Goal: Task Accomplishment & Management: Manage account settings

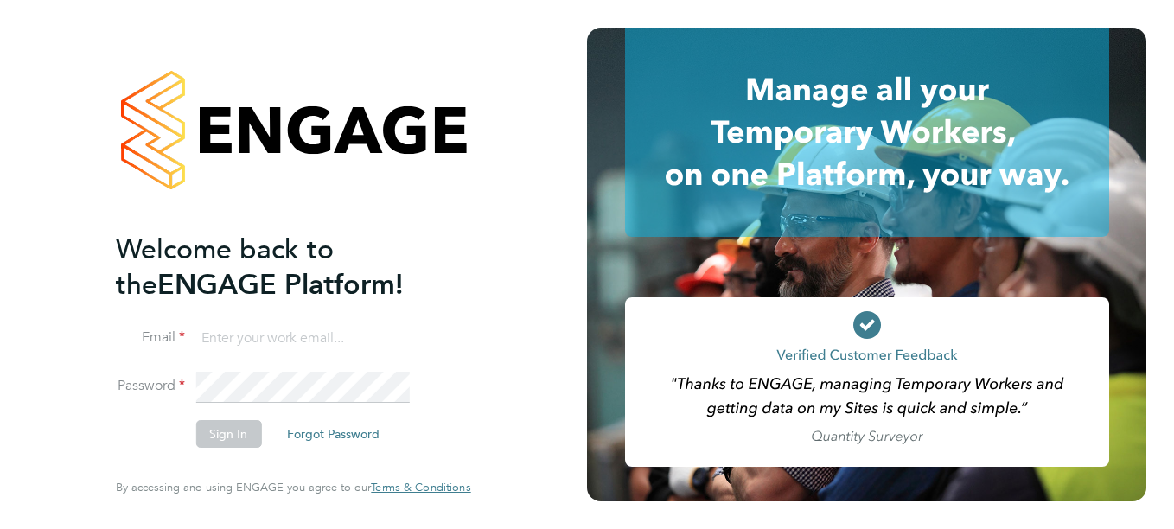
type input "[PERSON_NAME][EMAIL_ADDRESS][DOMAIN_NAME]"
click at [217, 438] on button "Sign In" at bounding box center [228, 434] width 66 height 28
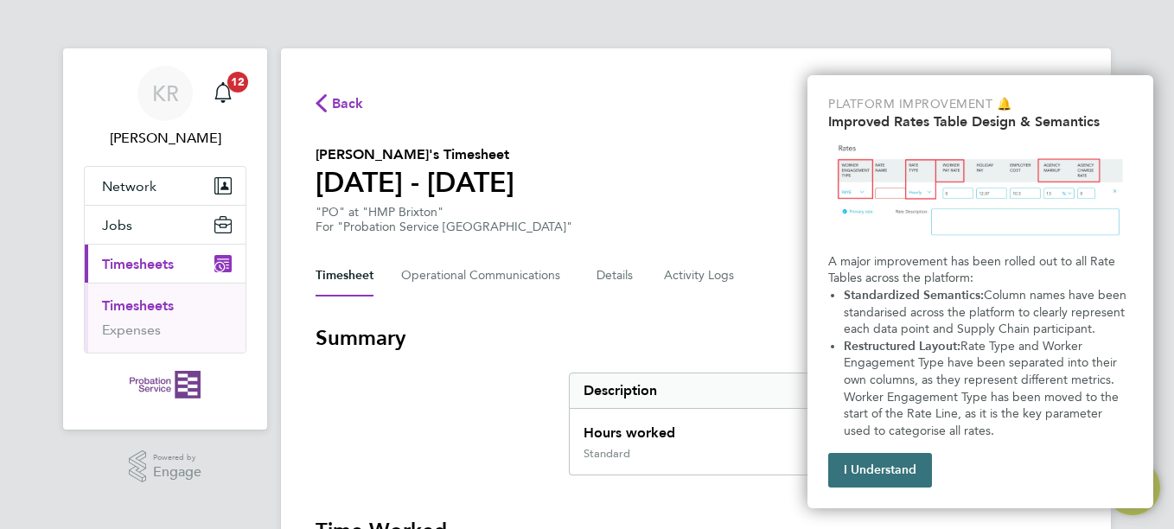
click at [874, 474] on button "I Understand" at bounding box center [880, 470] width 104 height 35
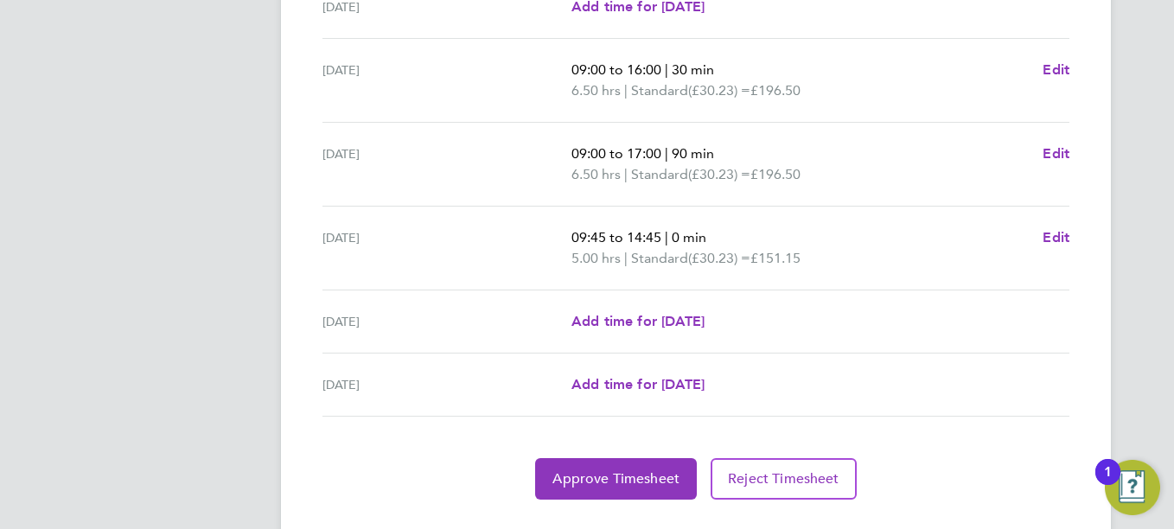
scroll to position [658, 0]
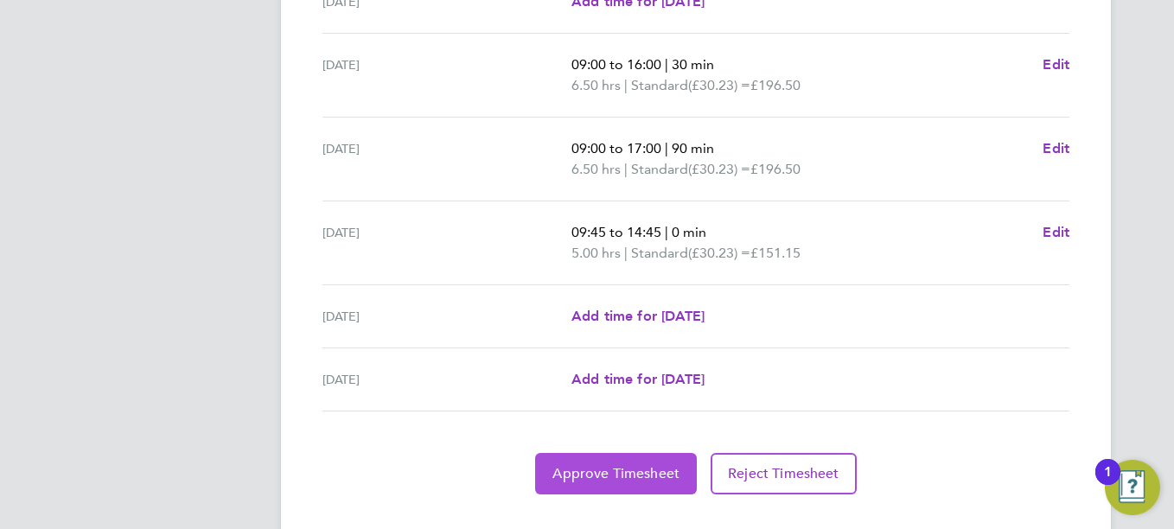
click at [600, 481] on span "Approve Timesheet" at bounding box center [615, 473] width 127 height 17
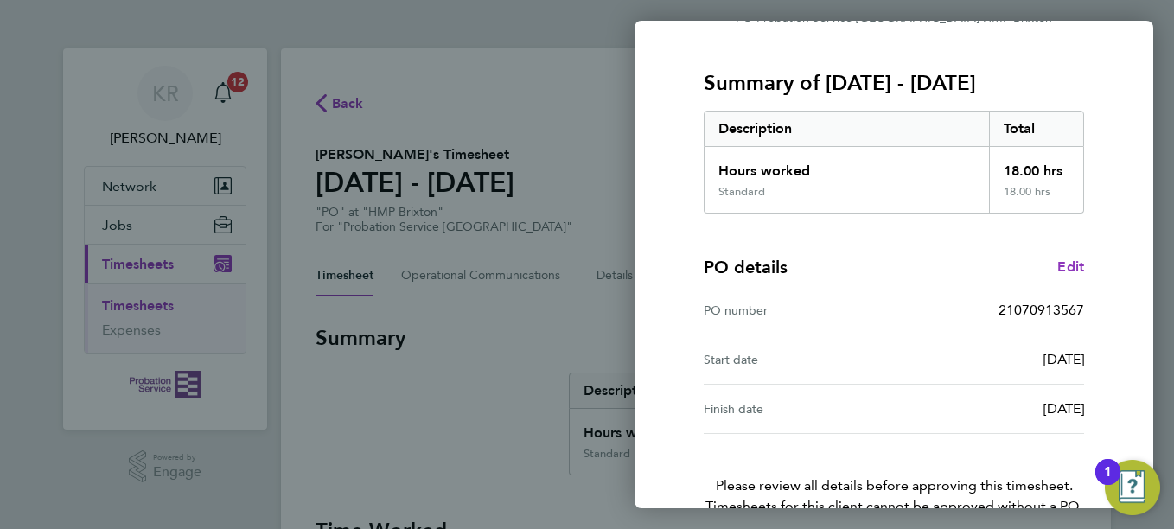
scroll to position [299, 0]
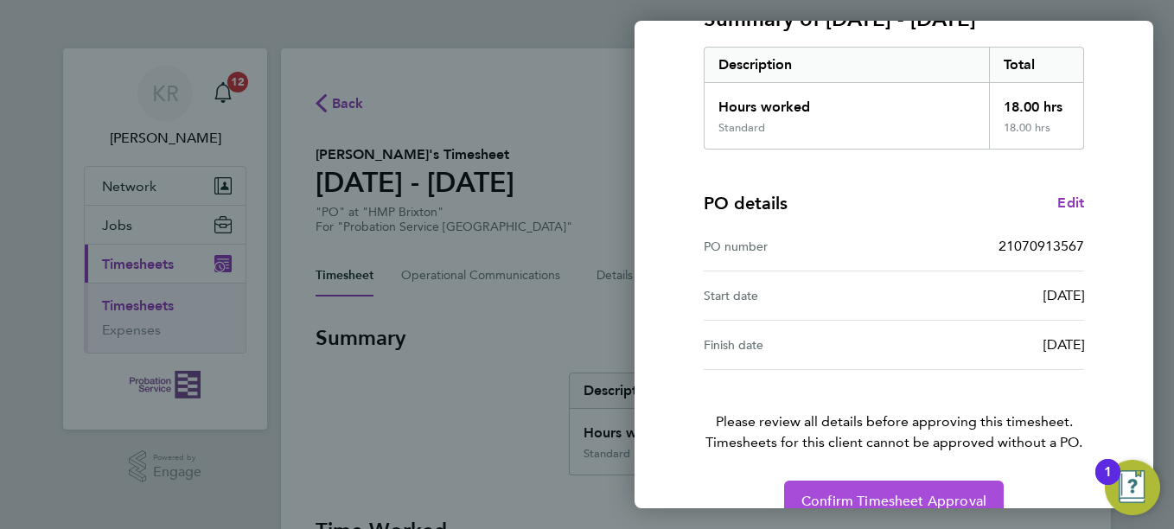
click at [904, 493] on span "Confirm Timesheet Approval" at bounding box center [893, 501] width 185 height 17
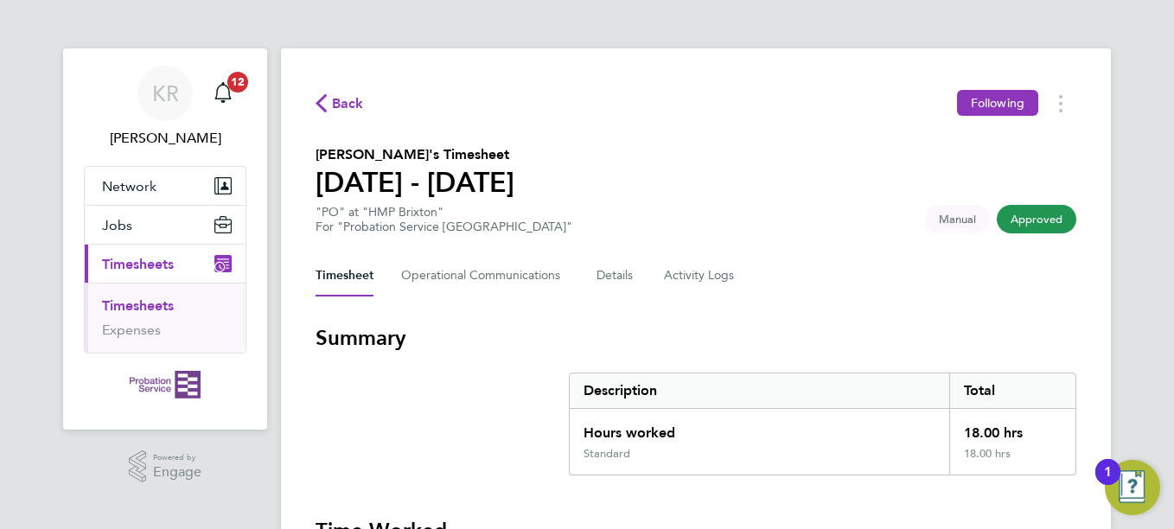
click at [129, 259] on span "Timesheets" at bounding box center [138, 264] width 72 height 16
click at [223, 96] on icon "Main navigation" at bounding box center [223, 92] width 21 height 21
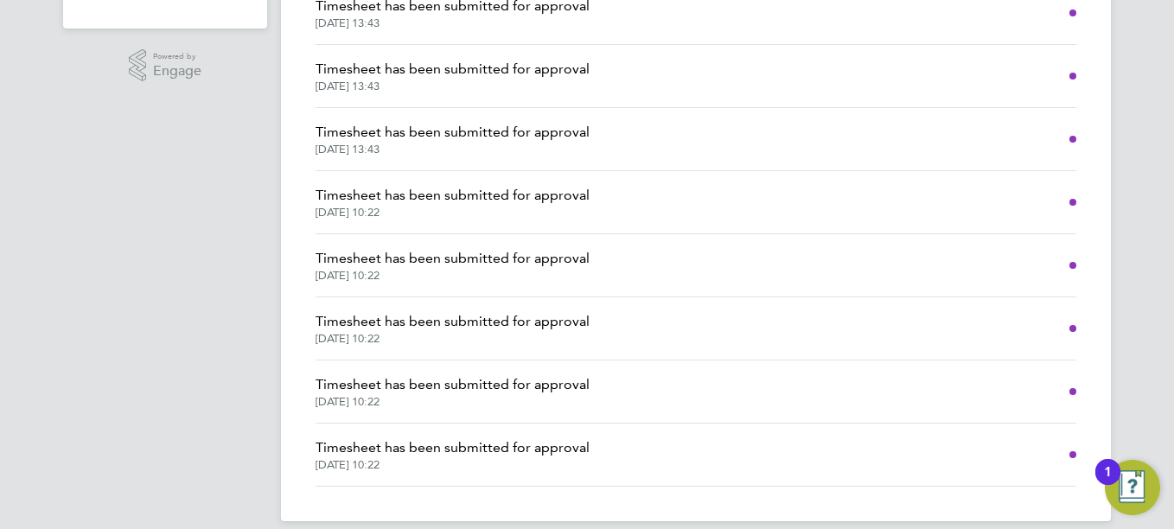
scroll to position [351, 0]
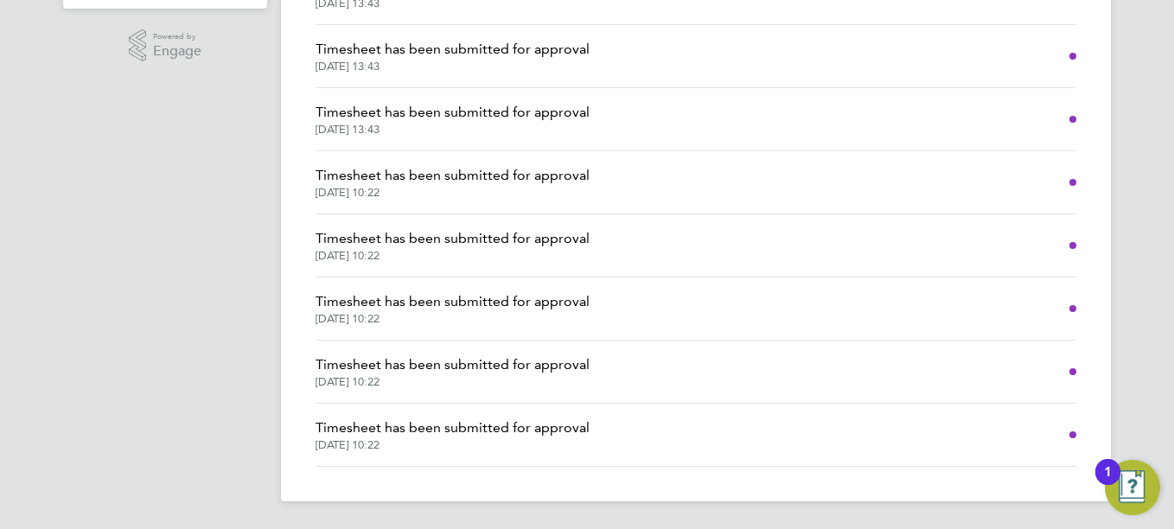
click at [423, 432] on span "Timesheet has been submitted for approval" at bounding box center [452, 427] width 274 height 21
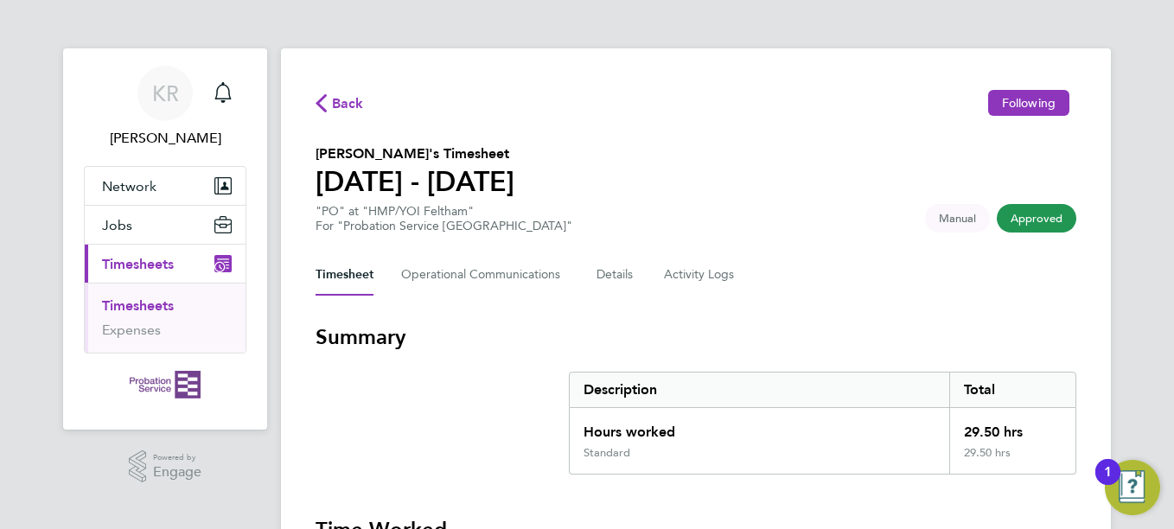
click at [128, 305] on link "Timesheets" at bounding box center [138, 305] width 72 height 16
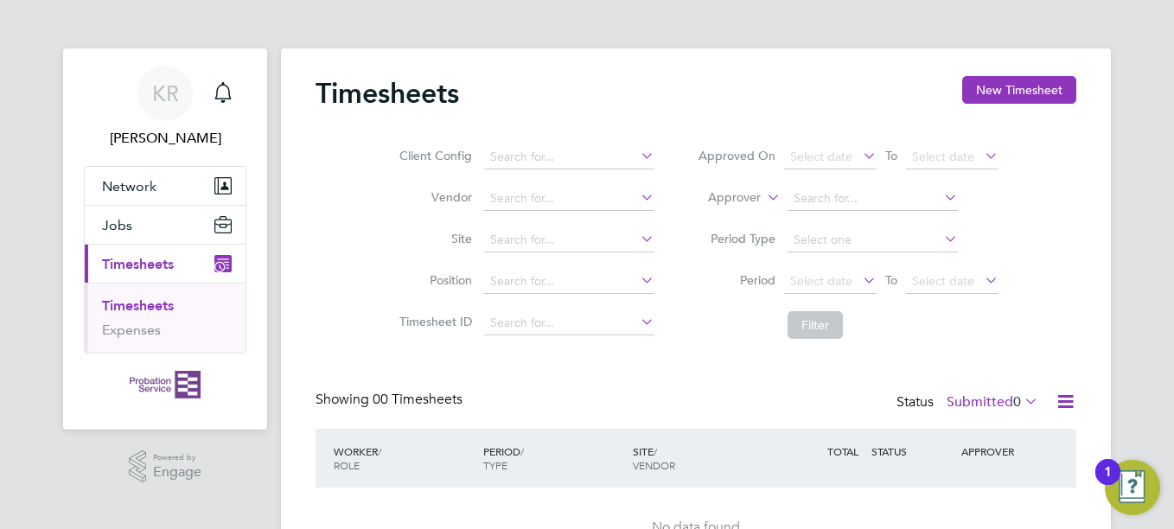
drag, startPoint x: 921, startPoint y: 417, endPoint x: 1017, endPoint y: 377, distance: 103.8
click at [1017, 377] on div "Timesheets New Timesheet Client Config Vendor Site Position Timesheet ID Approv…" at bounding box center [695, 322] width 761 height 493
